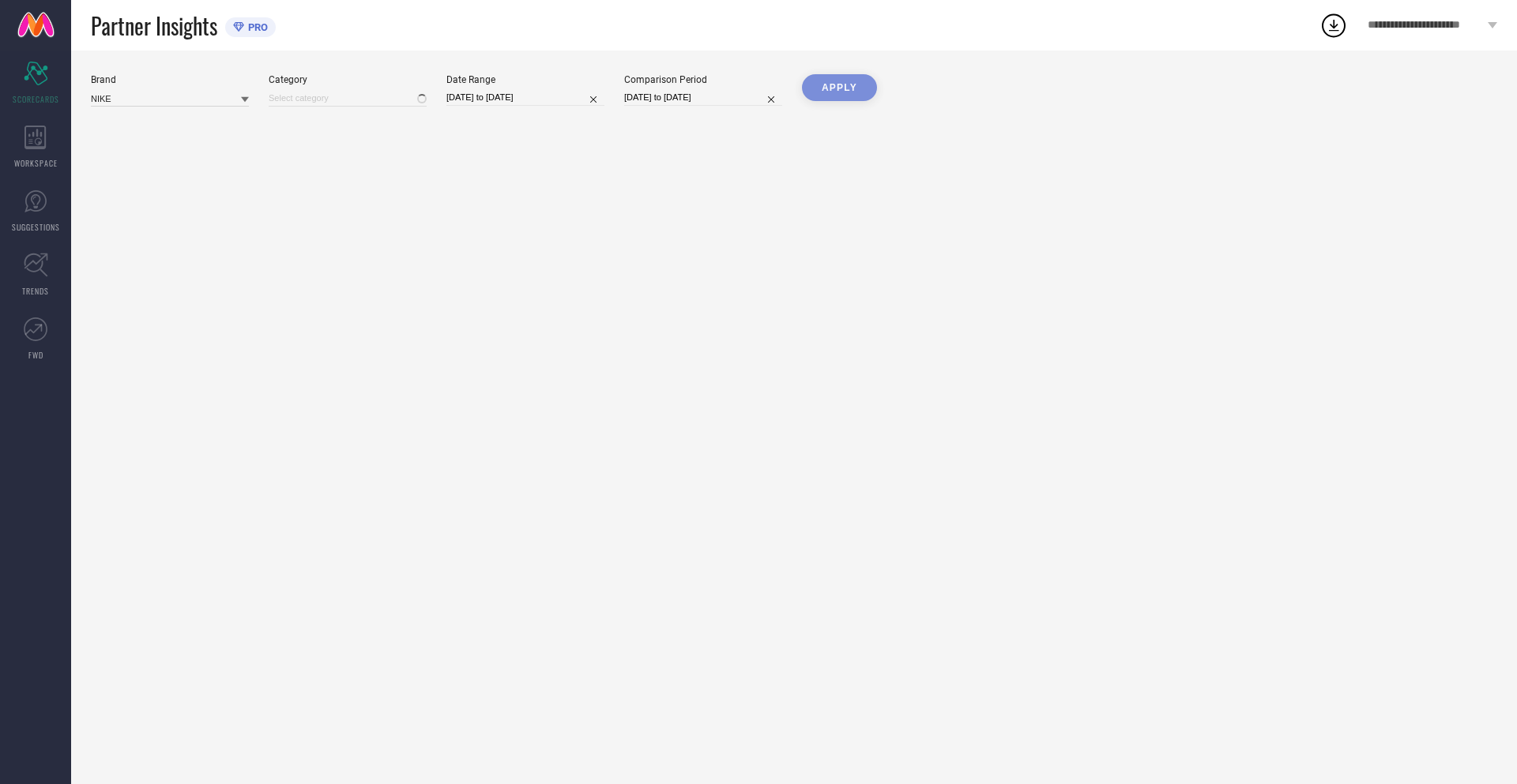
type input "All"
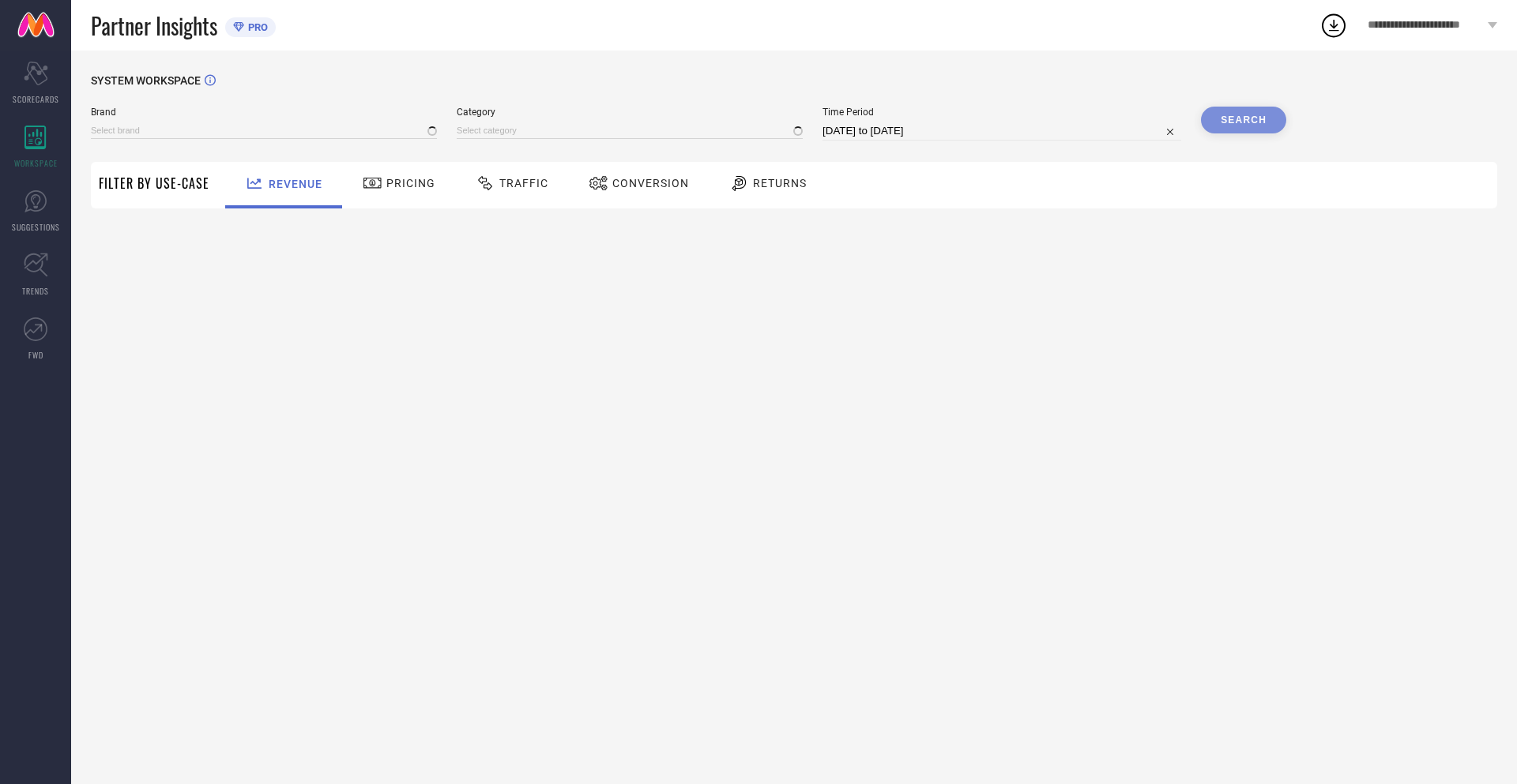
type input "NIKE"
type input "All"
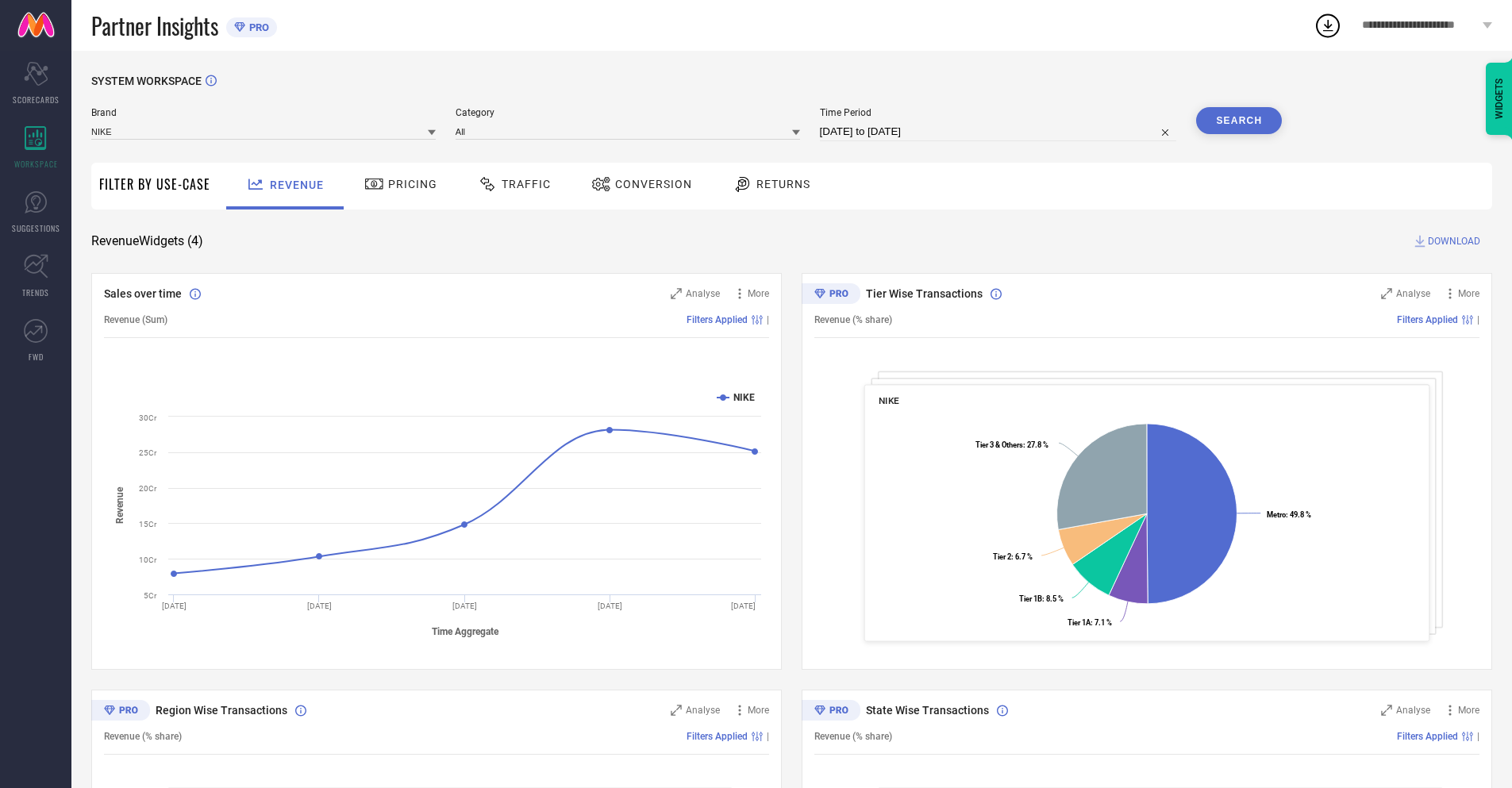
click at [637, 186] on span "Conversion" at bounding box center [654, 184] width 77 height 13
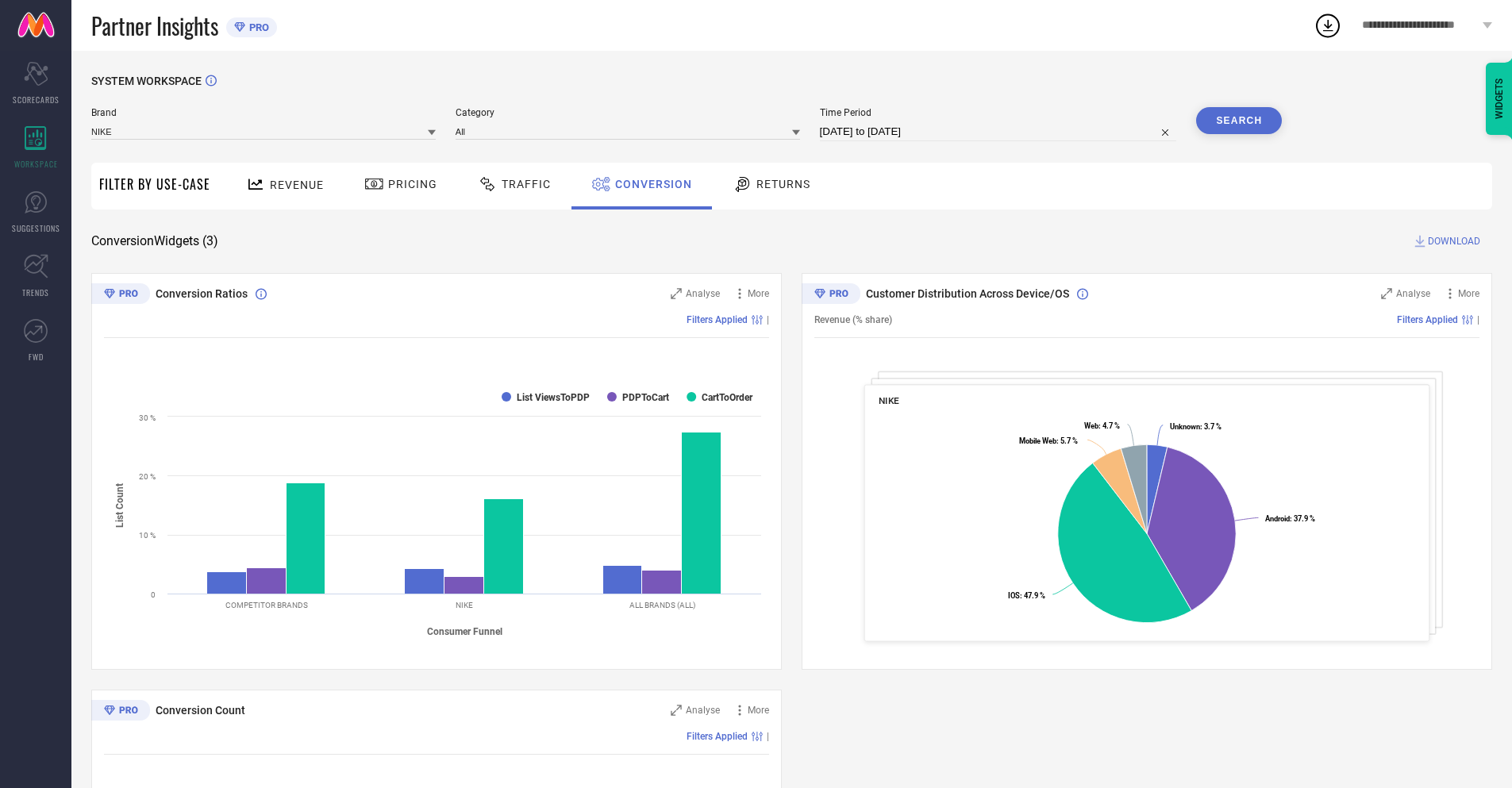
click at [997, 132] on input "[DATE] to [DATE]" at bounding box center [998, 132] width 357 height 19
select select "8"
select select "2025"
select select "9"
select select "2025"
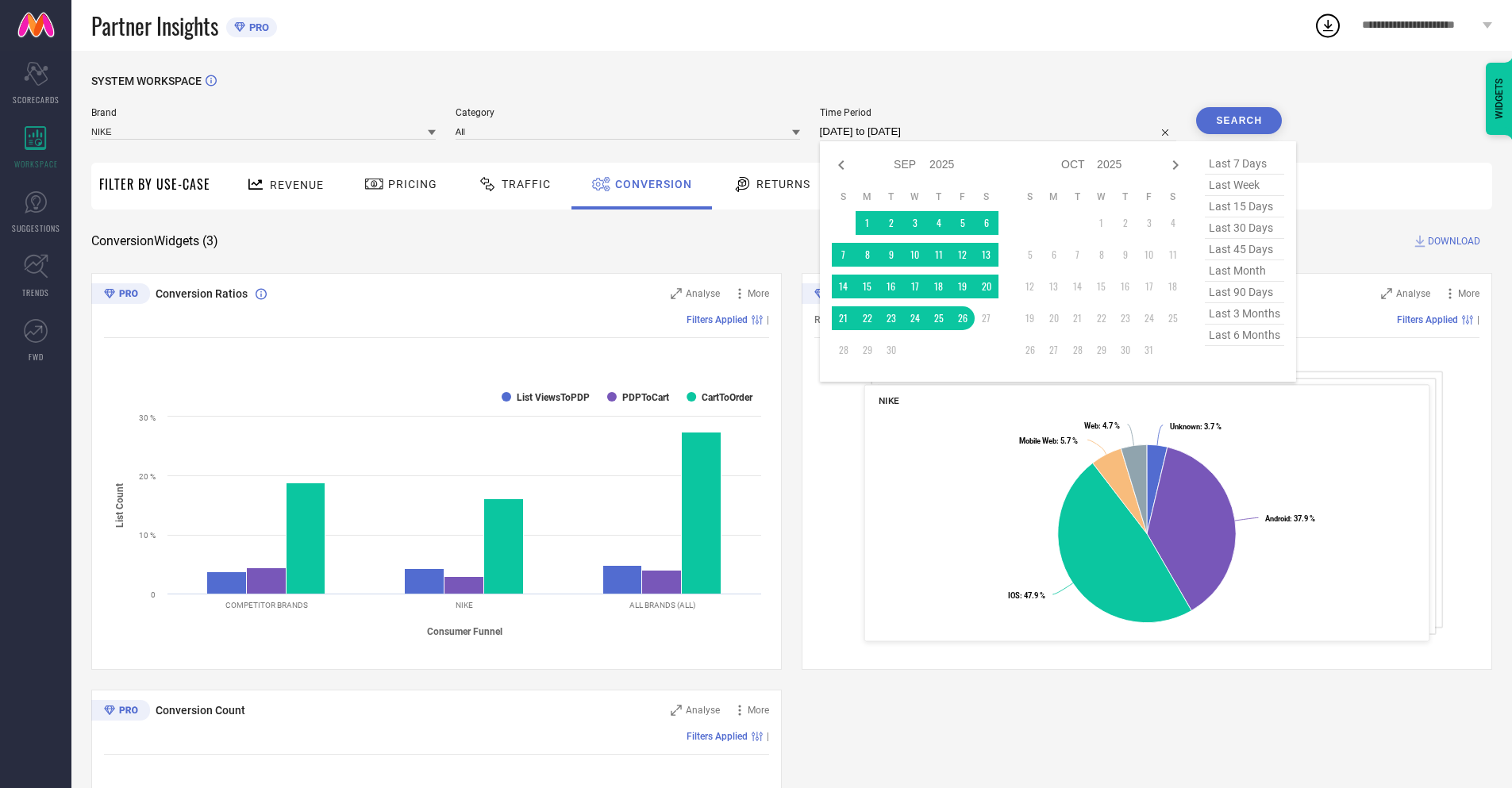
click at [959, 318] on td "26" at bounding box center [963, 318] width 24 height 24
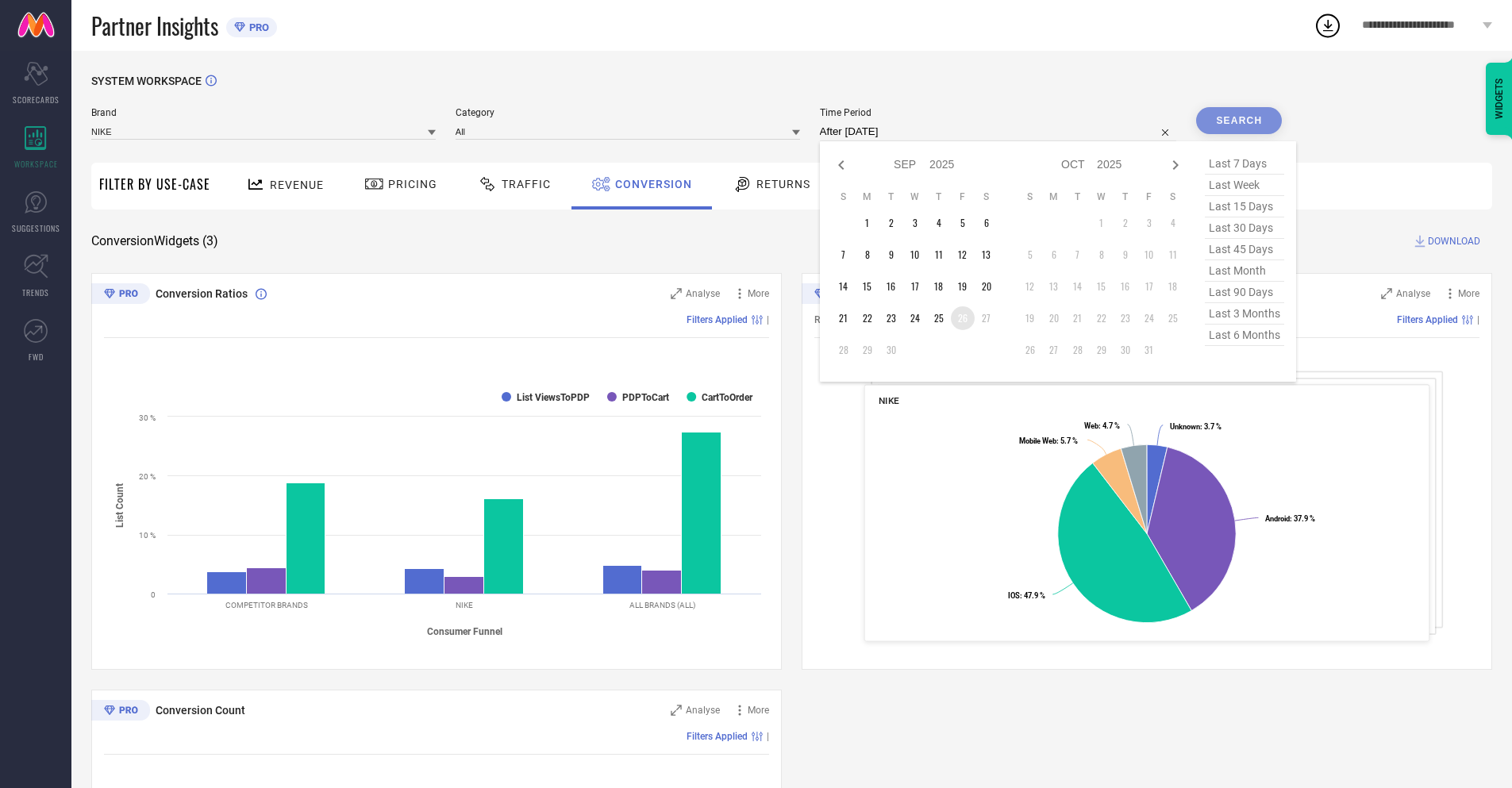
type input "[DATE] to [DATE]"
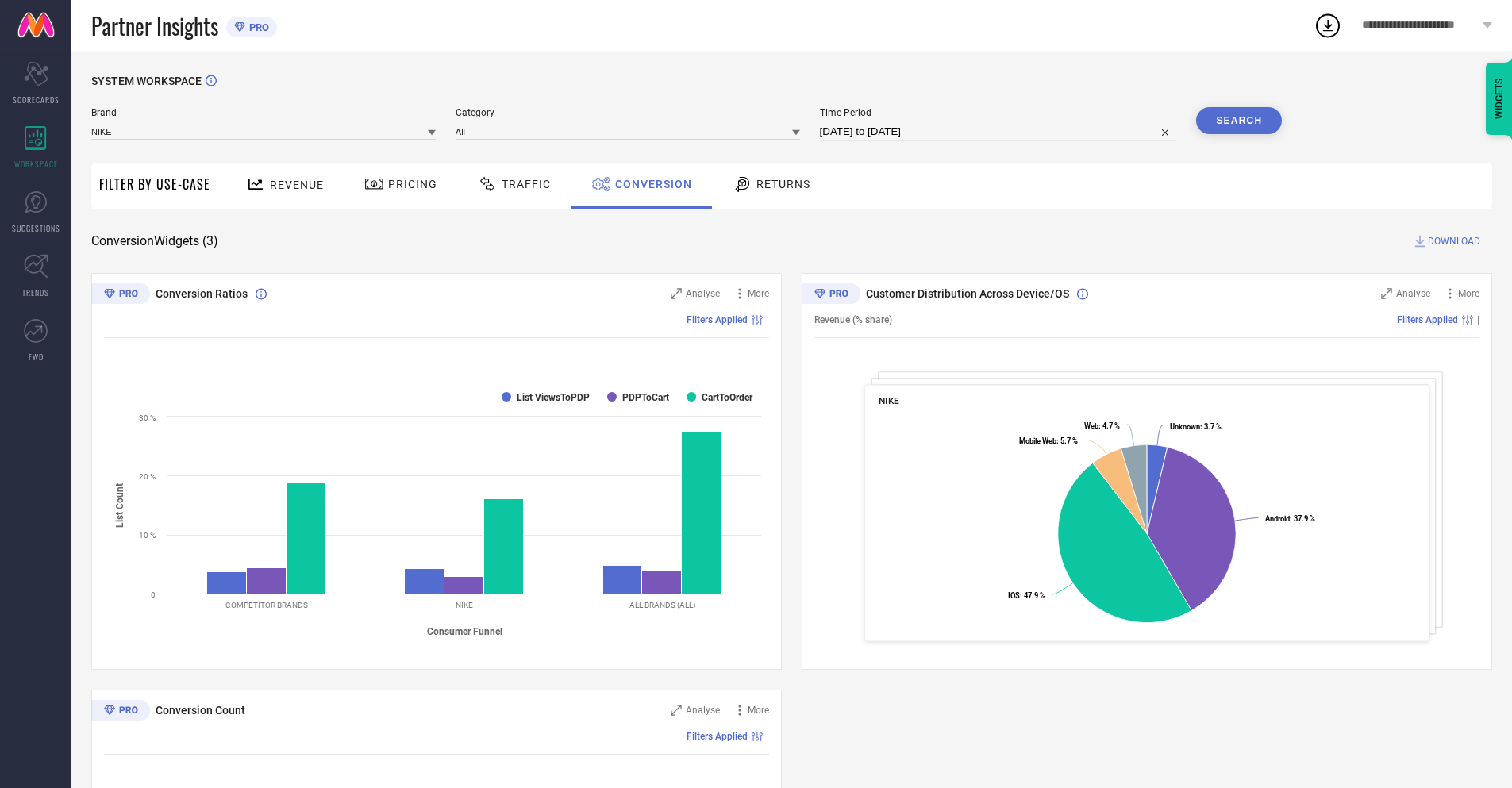
click at [1239, 121] on button "Search" at bounding box center [1239, 121] width 86 height 27
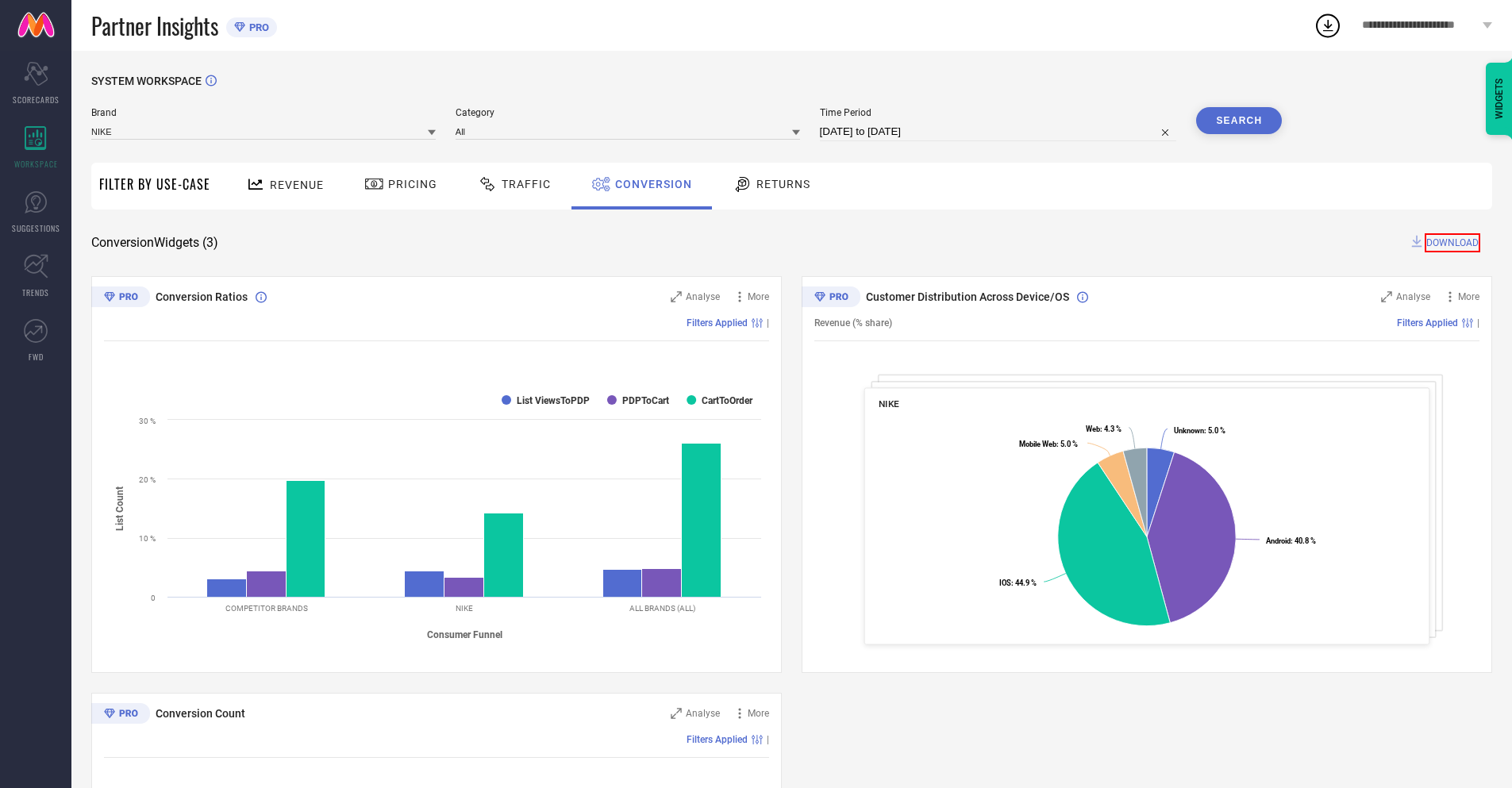
click at [1454, 241] on span "DOWNLOAD" at bounding box center [1452, 243] width 56 height 19
